Goal: Task Accomplishment & Management: Complete application form

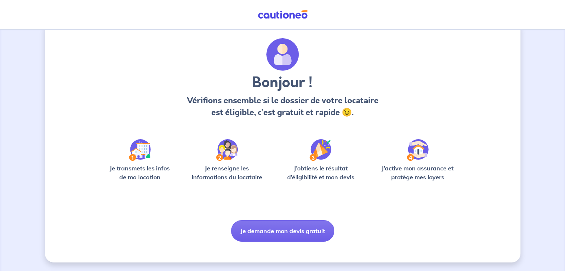
scroll to position [19, 0]
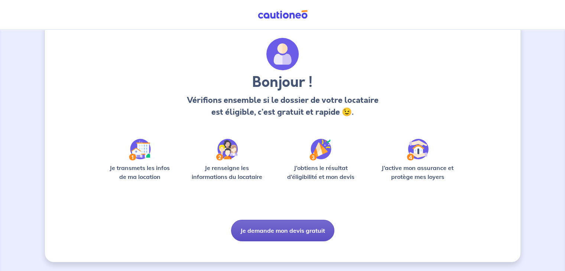
click at [288, 229] on button "Je demande mon devis gratuit" at bounding box center [282, 231] width 103 height 22
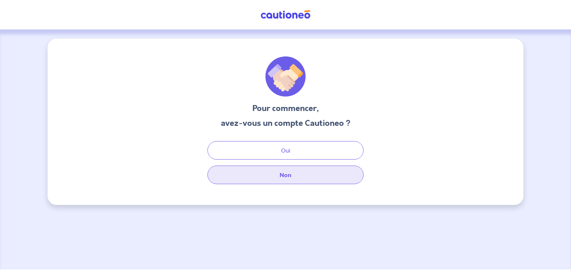
click at [281, 173] on button "Non" at bounding box center [285, 175] width 156 height 19
